Goal: Information Seeking & Learning: Learn about a topic

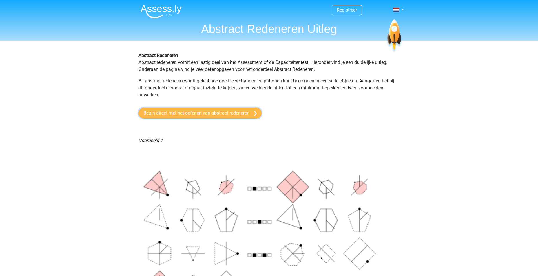
click at [234, 110] on link "Begin direct met het oefenen van abstract redeneren" at bounding box center [199, 113] width 123 height 11
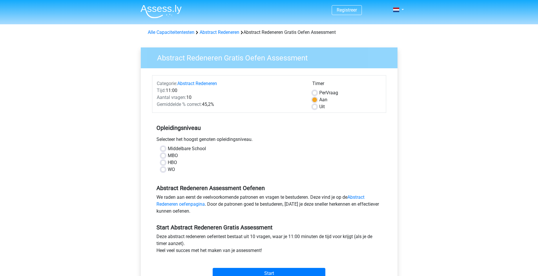
click at [189, 149] on label "Middelbare School" at bounding box center [187, 148] width 38 height 7
click at [165, 149] on input "Middelbare School" at bounding box center [163, 148] width 5 height 6
radio input "true"
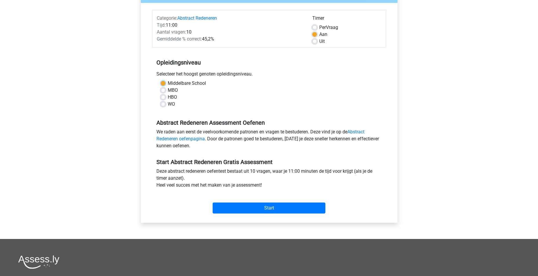
scroll to position [87, 0]
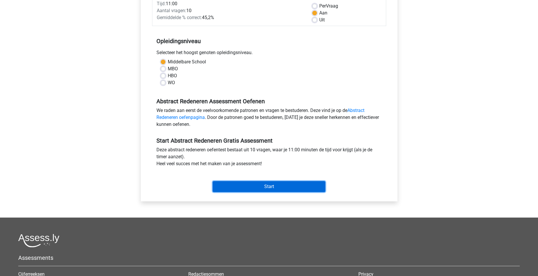
click at [264, 185] on input "Start" at bounding box center [269, 186] width 113 height 11
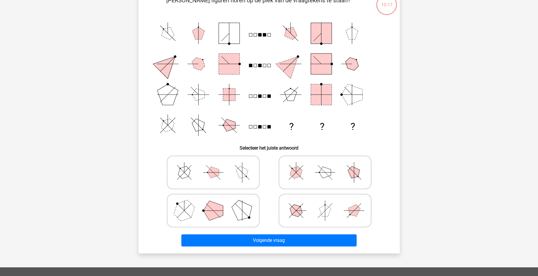
scroll to position [58, 0]
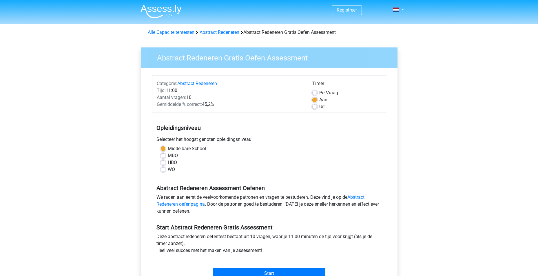
scroll to position [57, 0]
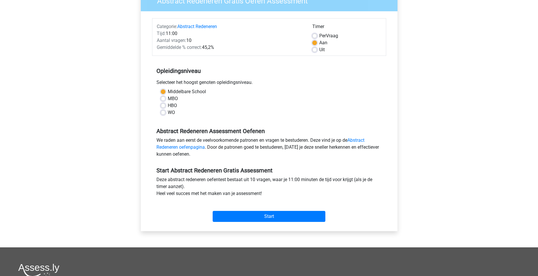
click at [319, 49] on label "Uit" at bounding box center [322, 49] width 6 height 7
click at [316, 49] on input "Uit" at bounding box center [314, 49] width 5 height 6
radio input "true"
click at [274, 215] on input "Start" at bounding box center [269, 216] width 113 height 11
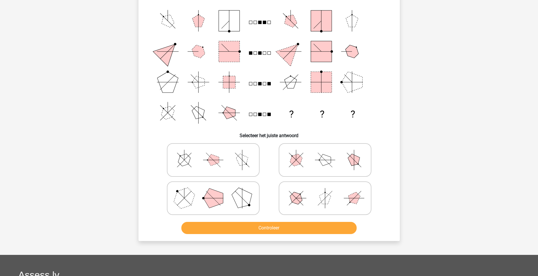
scroll to position [58, 0]
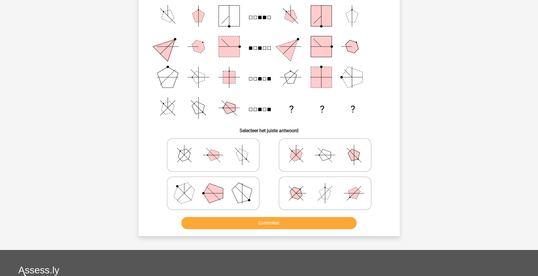
click at [244, 189] on polygon at bounding box center [242, 193] width 28 height 28
click at [217, 186] on input "radio" at bounding box center [215, 185] width 4 height 4
radio input "true"
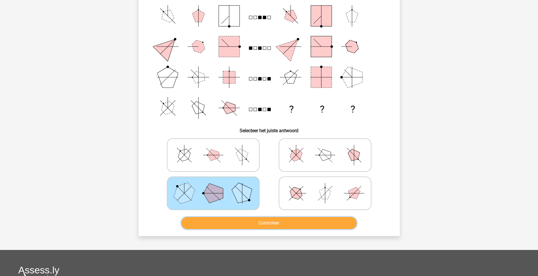
click at [271, 226] on button "Controleer" at bounding box center [268, 223] width 175 height 12
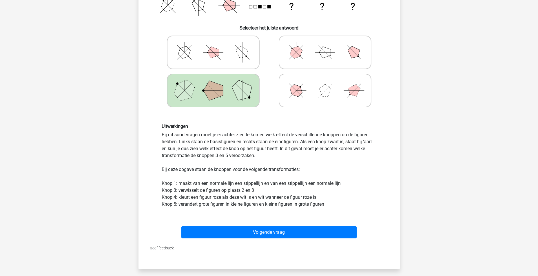
scroll to position [174, 0]
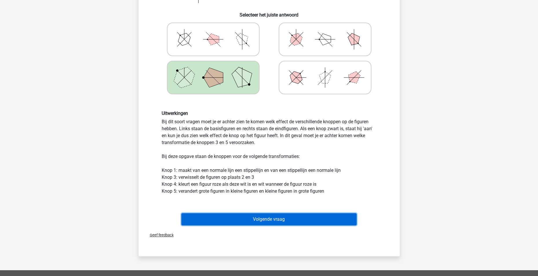
click at [292, 223] on button "Volgende vraag" at bounding box center [268, 220] width 175 height 12
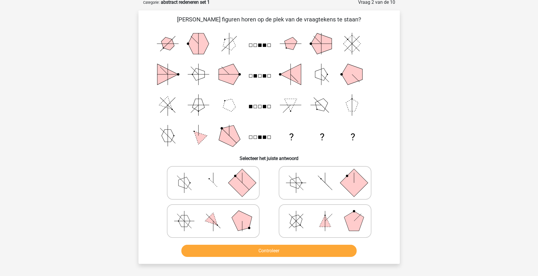
scroll to position [29, 0]
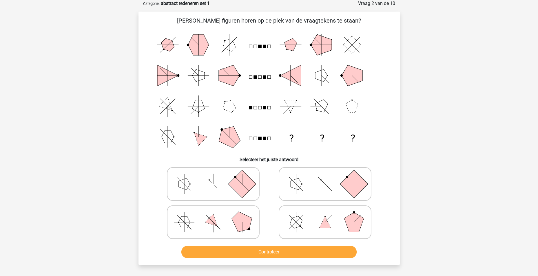
click at [238, 221] on polygon at bounding box center [242, 222] width 28 height 28
click at [217, 215] on input "radio" at bounding box center [215, 214] width 4 height 4
radio input "true"
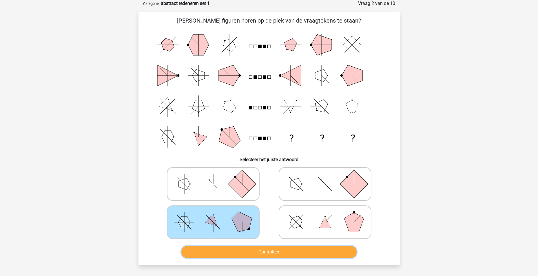
click at [273, 255] on button "Controleer" at bounding box center [268, 252] width 175 height 12
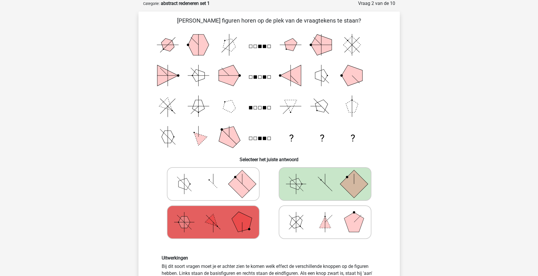
click at [328, 184] on icon at bounding box center [325, 184] width 87 height 29
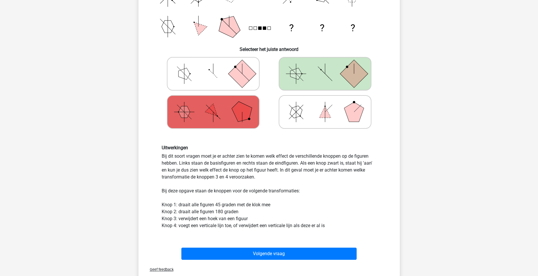
scroll to position [145, 0]
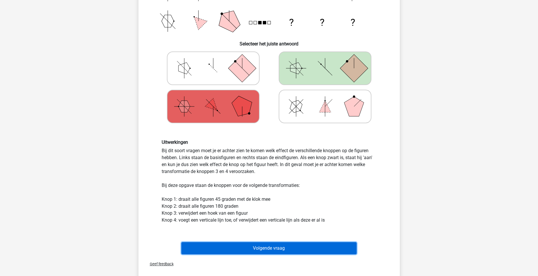
click at [294, 247] on button "Volgende vraag" at bounding box center [268, 249] width 175 height 12
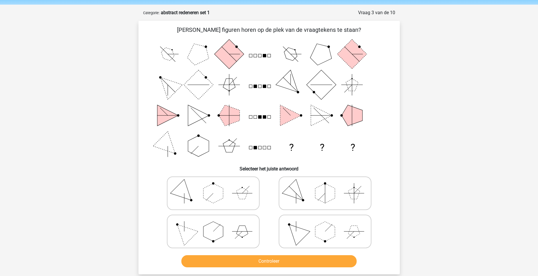
scroll to position [29, 0]
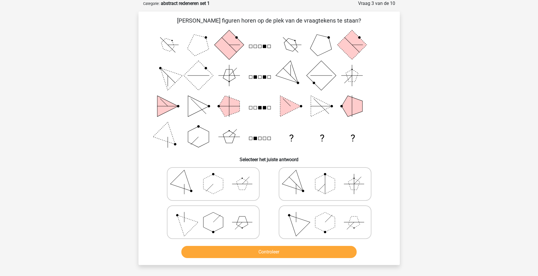
click at [217, 214] on icon at bounding box center [213, 222] width 87 height 29
click at [217, 214] on input "radio" at bounding box center [215, 214] width 4 height 4
radio input "true"
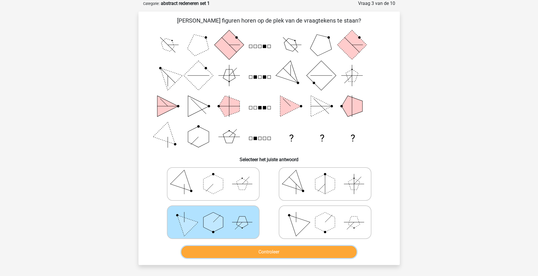
click at [266, 250] on button "Controleer" at bounding box center [268, 252] width 175 height 12
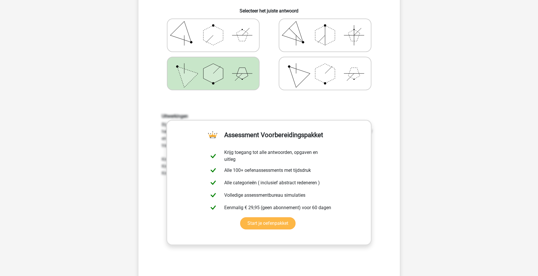
scroll to position [203, 0]
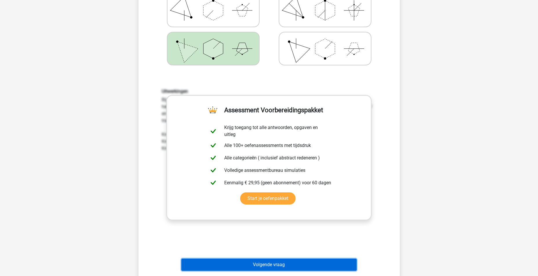
click at [300, 265] on button "Volgende vraag" at bounding box center [268, 265] width 175 height 12
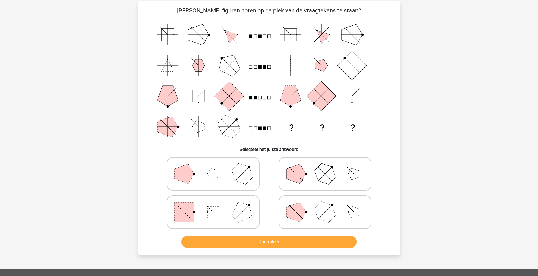
scroll to position [29, 0]
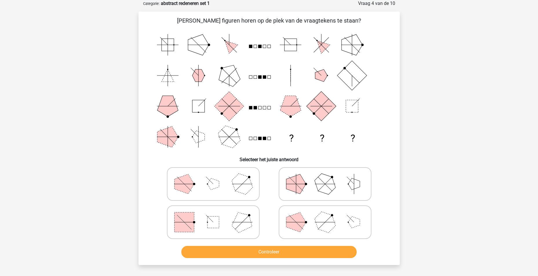
click at [222, 218] on icon at bounding box center [213, 222] width 87 height 29
click at [217, 215] on input "radio" at bounding box center [215, 214] width 4 height 4
radio input "true"
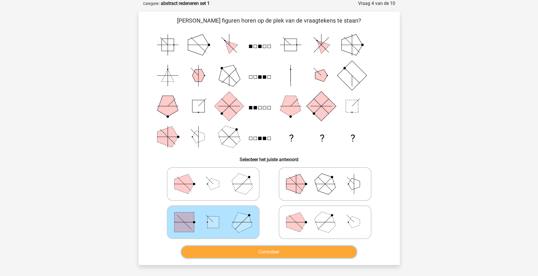
click at [274, 252] on button "Controleer" at bounding box center [268, 252] width 175 height 12
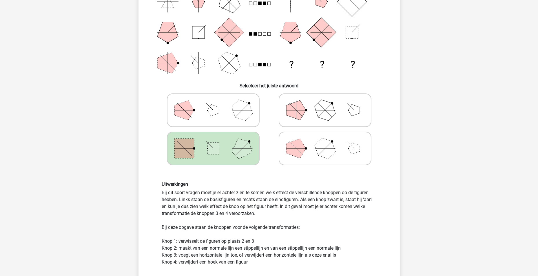
scroll to position [145, 0]
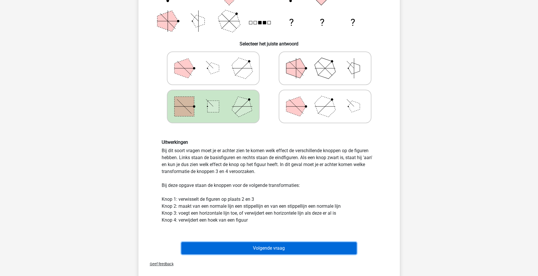
click at [302, 251] on button "Volgende vraag" at bounding box center [268, 249] width 175 height 12
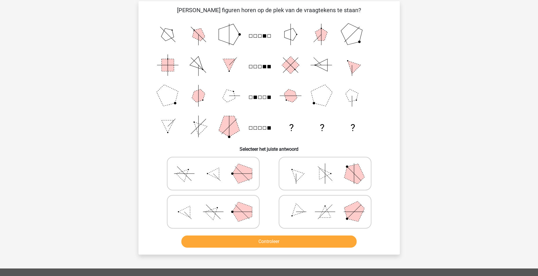
scroll to position [29, 0]
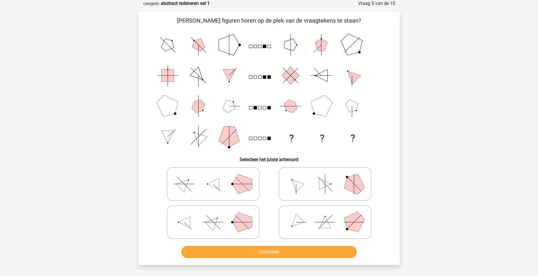
click at [206, 181] on icon at bounding box center [213, 184] width 87 height 29
click at [213, 177] on input "radio" at bounding box center [215, 175] width 4 height 4
radio input "true"
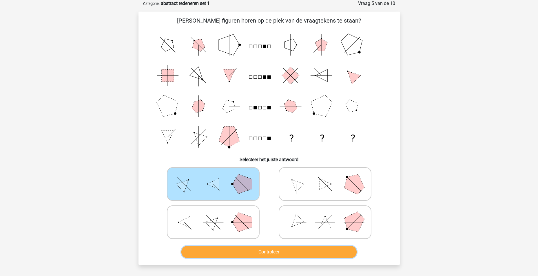
click at [280, 253] on button "Controleer" at bounding box center [268, 252] width 175 height 12
